Goal: Transaction & Acquisition: Purchase product/service

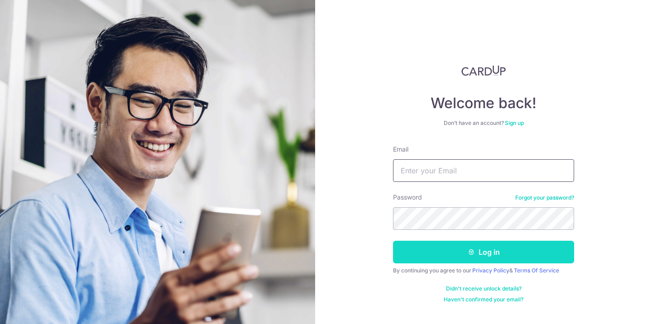
type input "gchewmeup@gmail.com"
click at [447, 259] on button "Log in" at bounding box center [483, 252] width 181 height 23
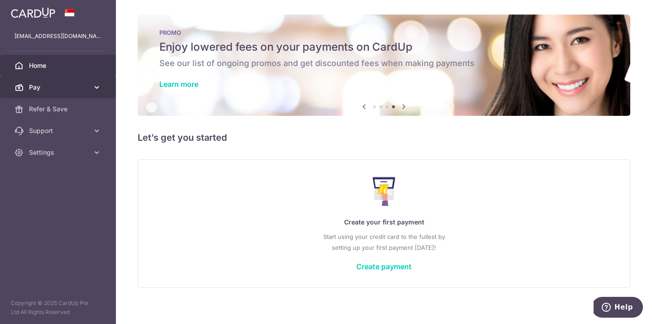
click at [86, 93] on link "Pay" at bounding box center [58, 88] width 116 height 22
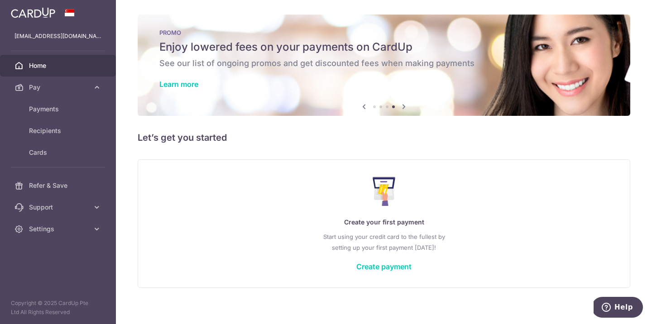
click at [283, 125] on div "× Pause Schedule Pause all future payments in this series Pause just this one p…" at bounding box center [384, 162] width 536 height 324
click at [382, 265] on link "Create payment" at bounding box center [383, 266] width 55 height 9
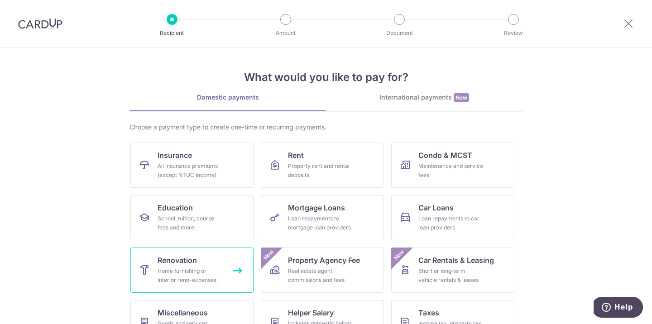
click at [189, 269] on div "Home furnishing or interior reno-expenses" at bounding box center [190, 276] width 65 height 18
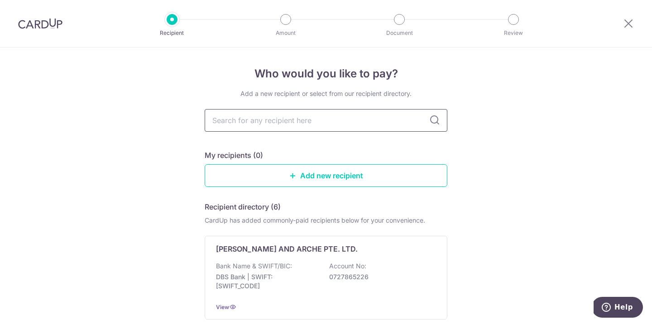
click at [267, 117] on input "text" at bounding box center [326, 120] width 243 height 23
type input "blendimc"
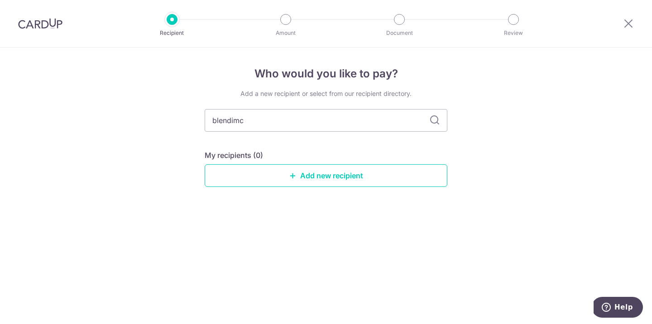
drag, startPoint x: 250, startPoint y: 121, endPoint x: 177, endPoint y: 122, distance: 73.4
click at [177, 123] on div "Who would you like to pay? Add a new recipient or select from our recipient dir…" at bounding box center [326, 186] width 652 height 277
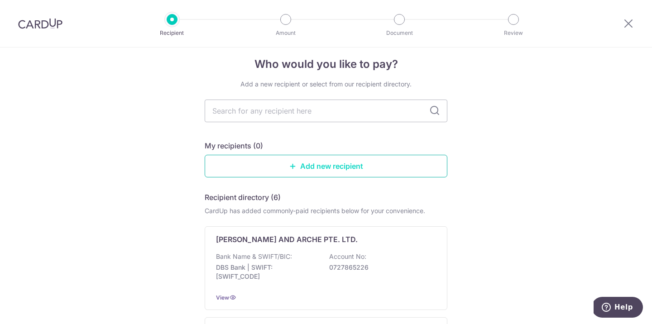
scroll to position [7, 0]
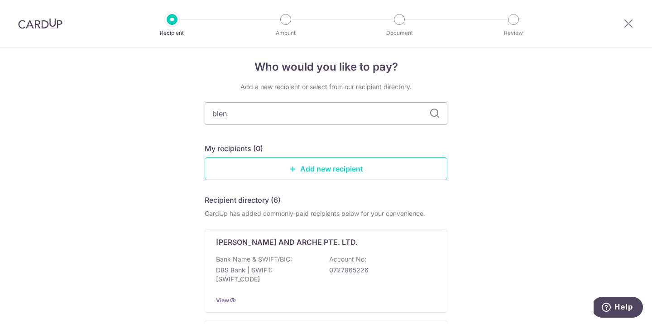
type input "blend"
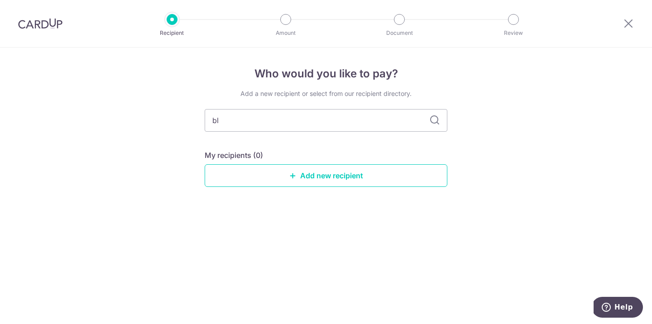
type input "b"
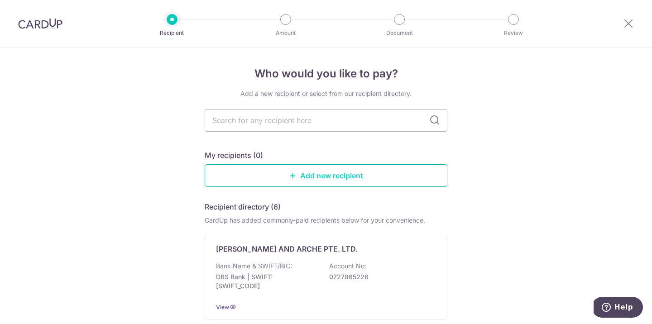
click at [328, 171] on link "Add new recipient" at bounding box center [326, 175] width 243 height 23
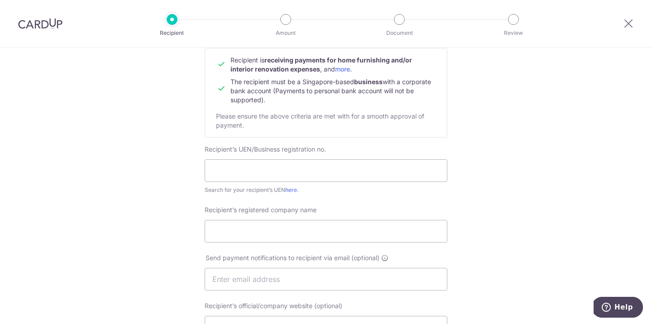
scroll to position [97, 0]
click at [270, 170] on input "text" at bounding box center [326, 170] width 243 height 23
type input "201328549D"
click at [234, 233] on input "Recipient’s registered company name" at bounding box center [326, 231] width 243 height 23
type input "ImCarpenter Pte Ltd"
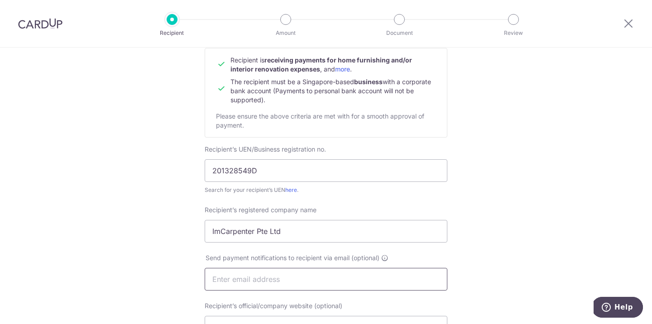
click at [242, 274] on input "text" at bounding box center [326, 279] width 243 height 23
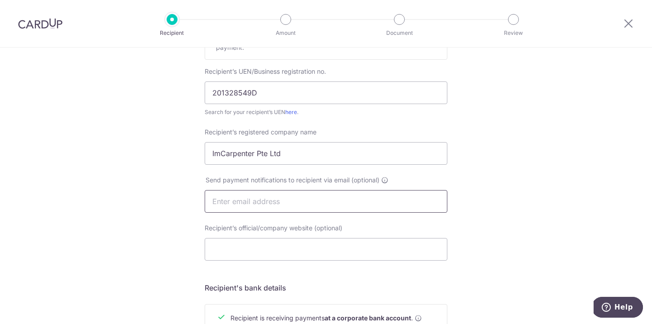
scroll to position [179, 0]
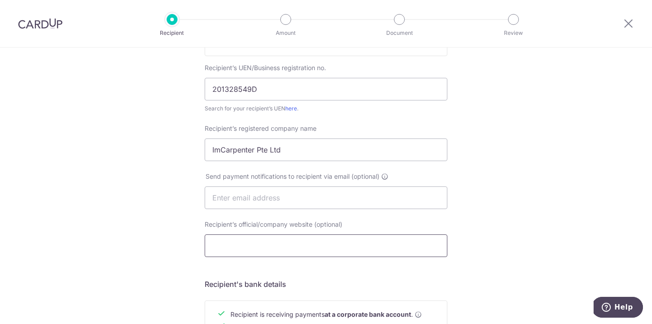
click at [250, 250] on input "Recipient’s official/company website (optional)" at bounding box center [326, 246] width 243 height 23
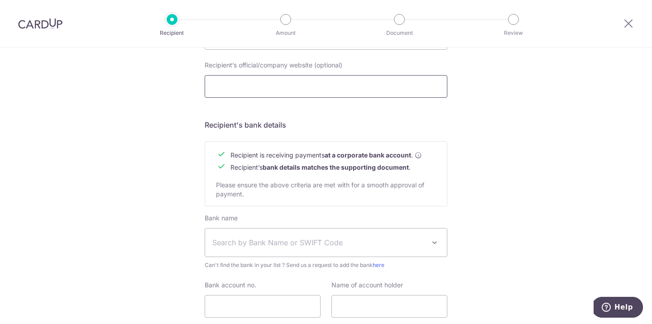
scroll to position [339, 0]
click at [267, 242] on span "Search by Bank Name or SWIFT Code" at bounding box center [318, 242] width 213 height 11
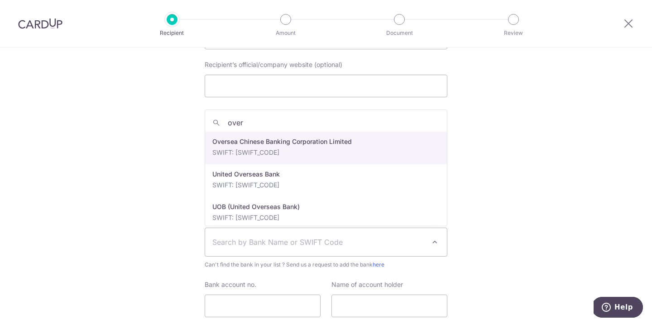
type input "over"
select select "12"
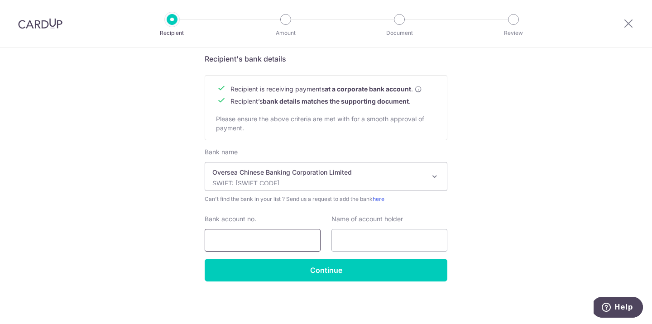
scroll to position [404, 0]
click at [257, 240] on input "Bank account no." at bounding box center [263, 240] width 116 height 23
type input "686068164001"
click at [378, 240] on input "text" at bounding box center [390, 240] width 116 height 23
type input "I"
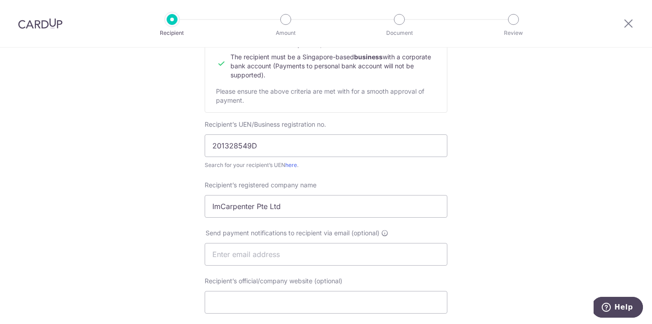
scroll to position [147, 0]
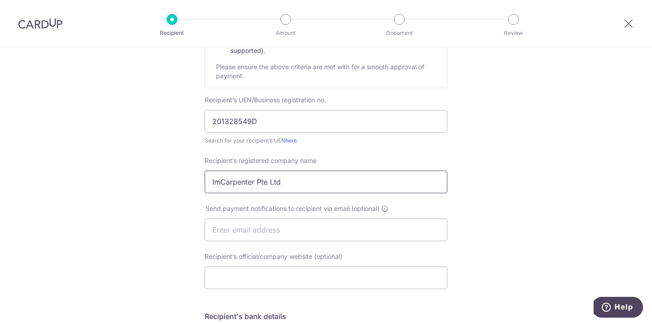
click at [298, 181] on input "ImCarpenter Pte Ltd" at bounding box center [326, 182] width 243 height 23
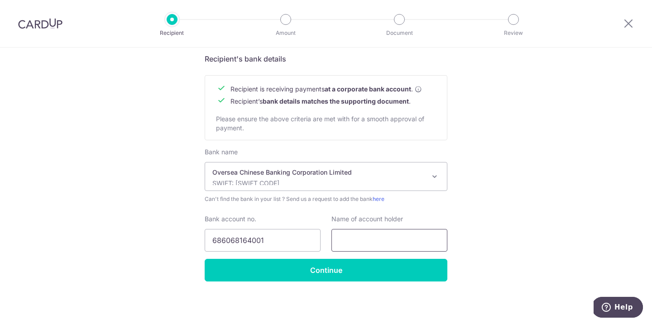
click at [363, 243] on input "text" at bounding box center [390, 240] width 116 height 23
paste input "ImCarpenter Pte Ltd"
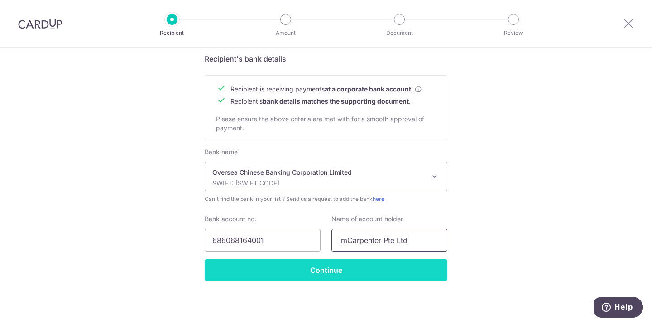
type input "ImCarpenter Pte Ltd"
click at [313, 265] on input "Continue" at bounding box center [326, 270] width 243 height 23
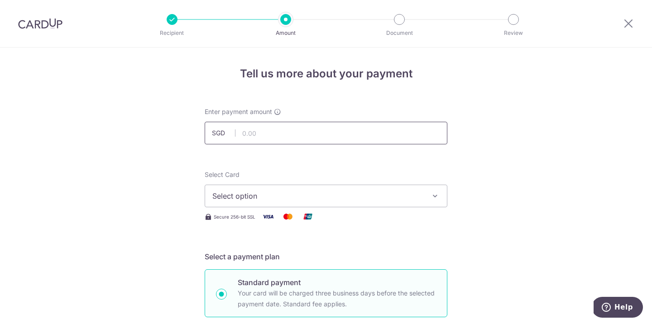
click at [266, 133] on input "text" at bounding box center [326, 133] width 243 height 23
type input "7,600.00"
click at [281, 197] on span "Select option" at bounding box center [317, 196] width 211 height 11
click at [278, 223] on span "Add credit card" at bounding box center [334, 221] width 211 height 9
